Goal: Navigation & Orientation: Find specific page/section

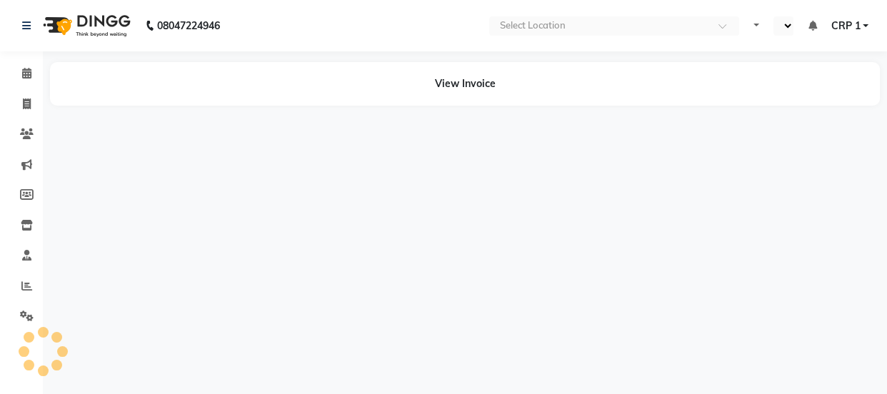
select select "en"
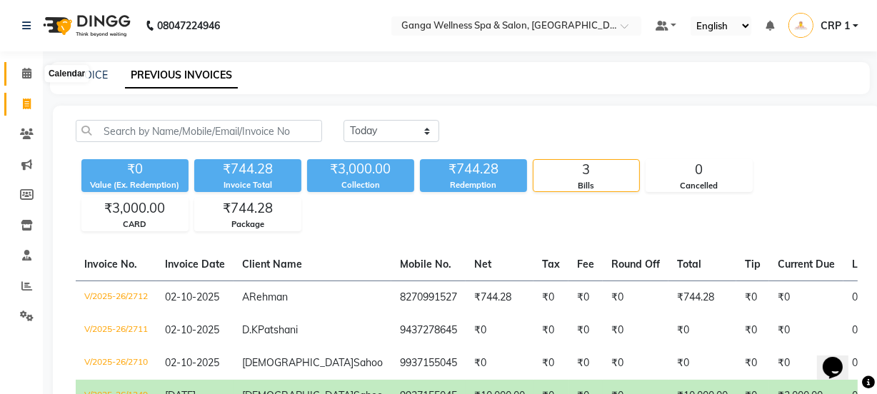
click at [26, 68] on icon at bounding box center [26, 73] width 9 height 11
